Goal: Register for event/course

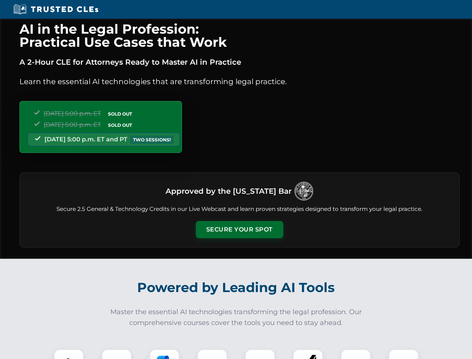
click at [239, 230] on button "Secure Your Spot" at bounding box center [239, 229] width 87 height 17
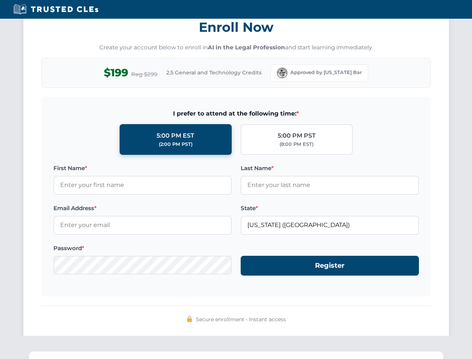
scroll to position [734, 0]
